Goal: Transaction & Acquisition: Purchase product/service

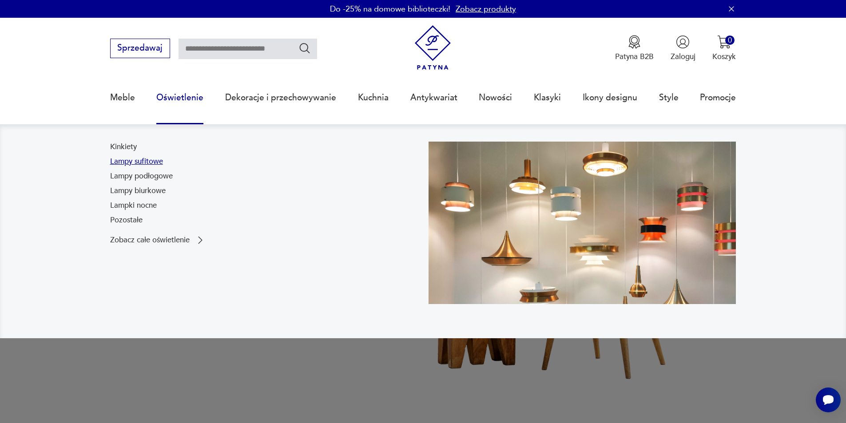
click at [139, 163] on link "Lampy sufitowe" at bounding box center [136, 161] width 53 height 11
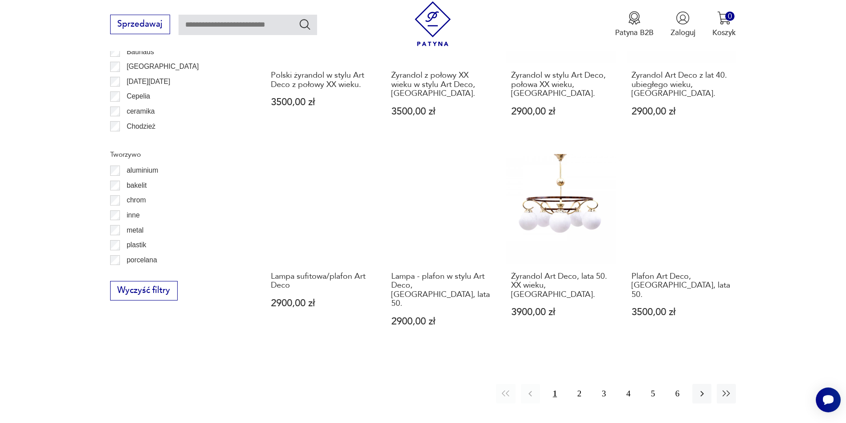
scroll to position [1063, 0]
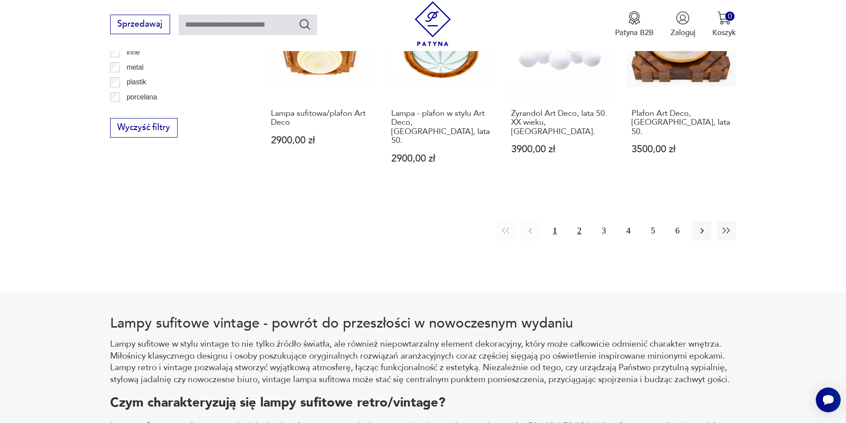
click at [576, 221] on button "2" at bounding box center [578, 230] width 19 height 19
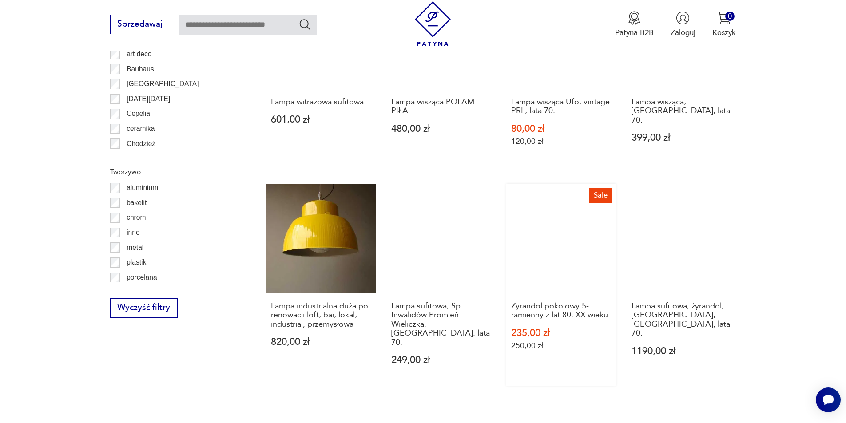
scroll to position [885, 0]
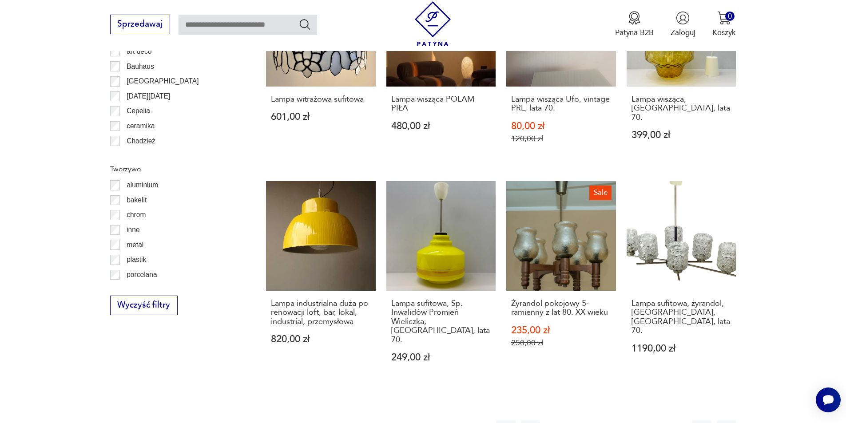
click at [601, 420] on button "3" at bounding box center [603, 429] width 19 height 19
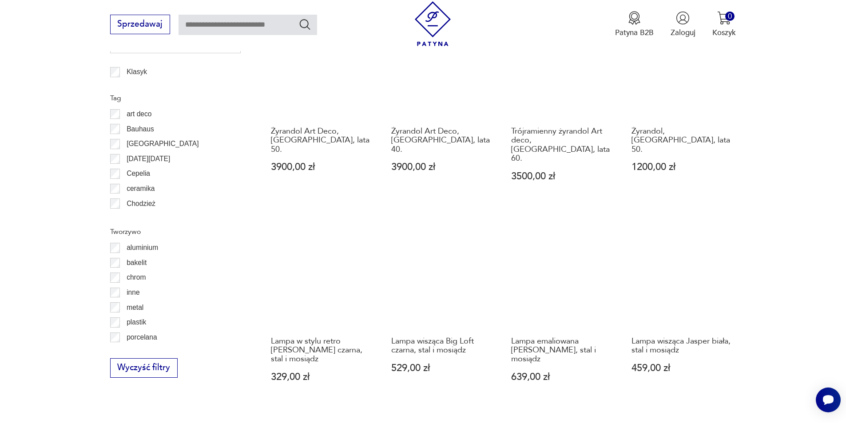
scroll to position [841, 0]
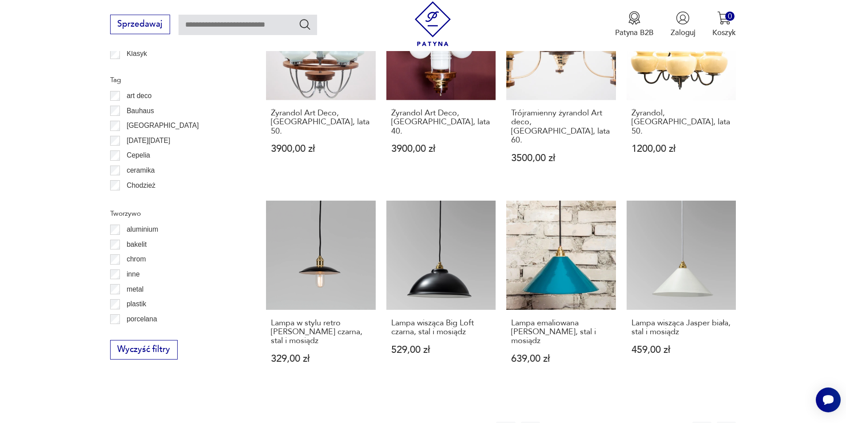
click at [629, 422] on button "4" at bounding box center [627, 431] width 19 height 19
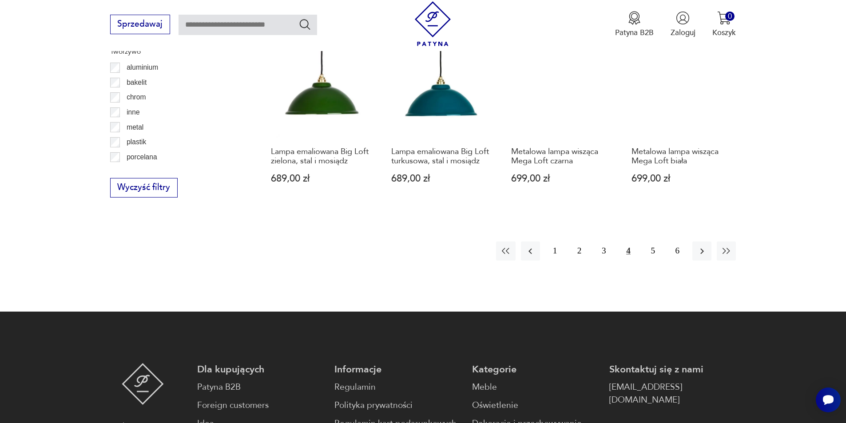
scroll to position [1030, 0]
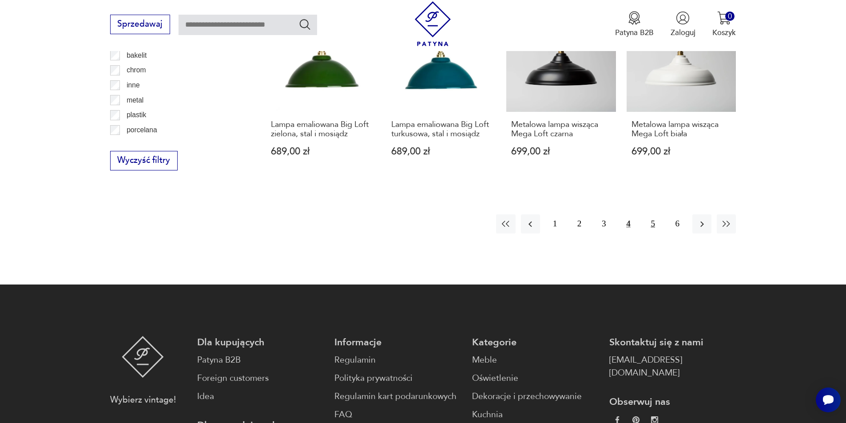
click at [650, 221] on button "5" at bounding box center [652, 223] width 19 height 19
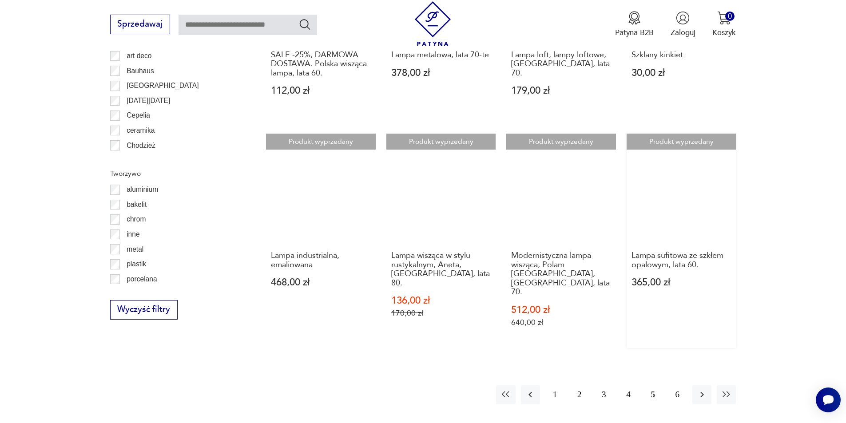
scroll to position [885, 0]
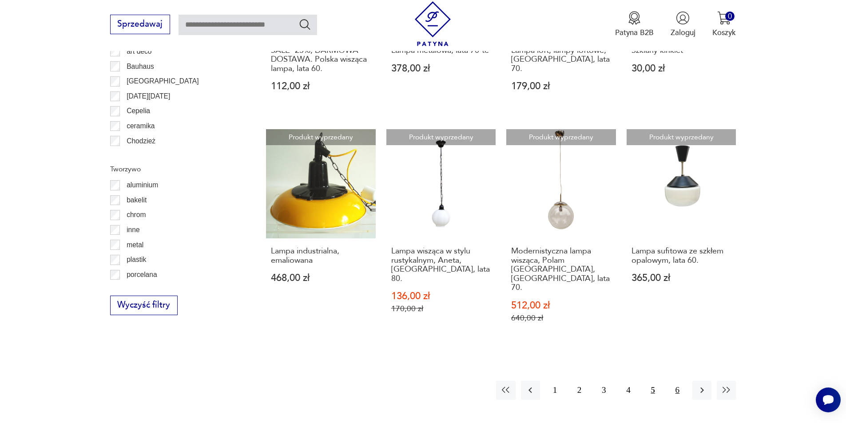
click at [676, 381] on button "6" at bounding box center [677, 390] width 19 height 19
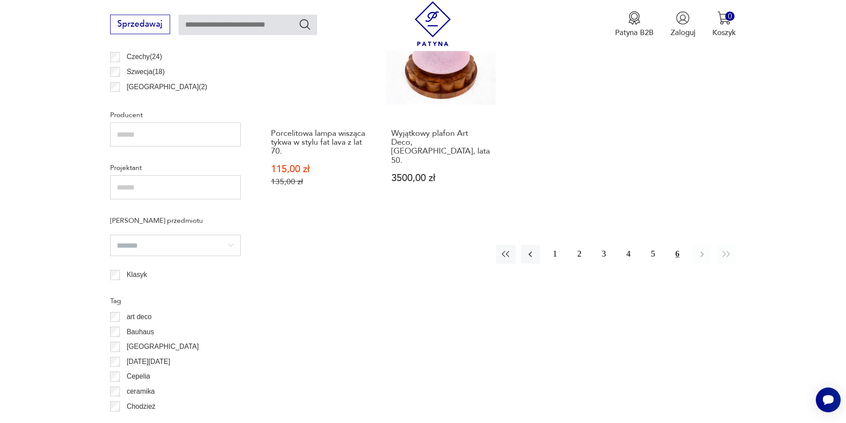
scroll to position [663, 0]
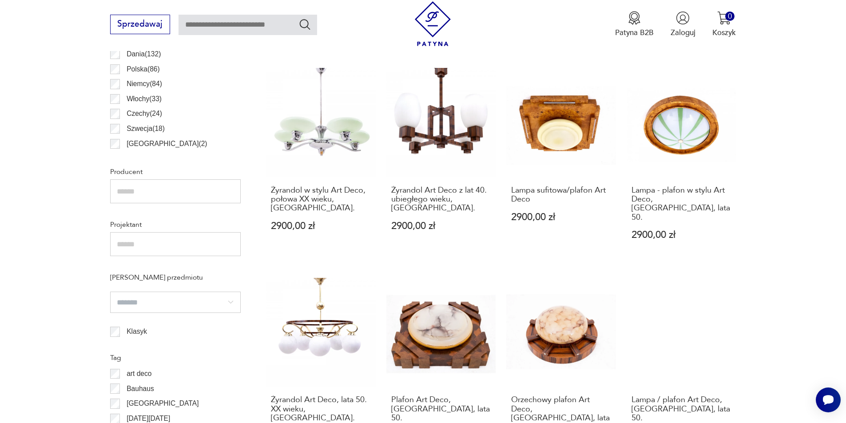
scroll to position [663, 0]
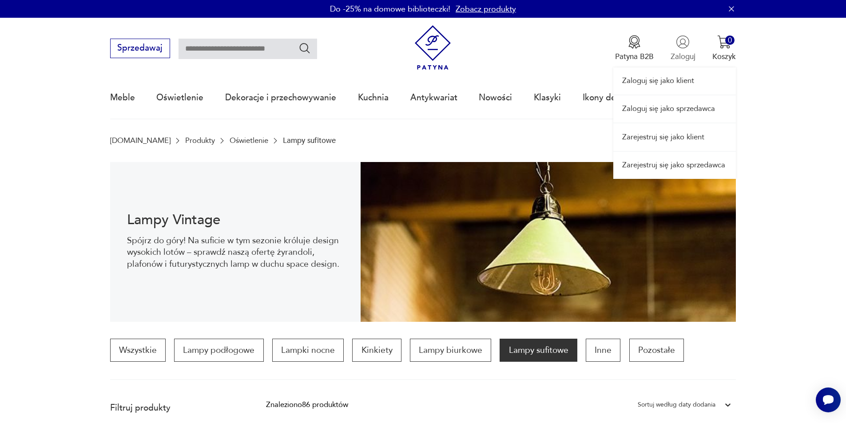
click at [686, 44] on div "Zaloguj się jako klient Zaloguj się jako sprzedawca Zarejestruj się jako klient…" at bounding box center [674, 98] width 123 height 161
click at [677, 77] on link "Zaloguj się jako klient" at bounding box center [674, 80] width 123 height 27
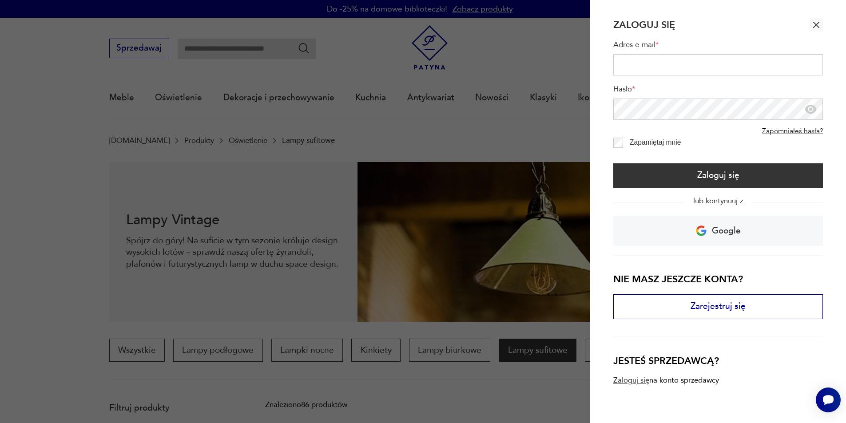
click at [649, 74] on input "Adres e-mail *" at bounding box center [718, 64] width 210 height 21
type input "**********"
